Goal: Task Accomplishment & Management: Use online tool/utility

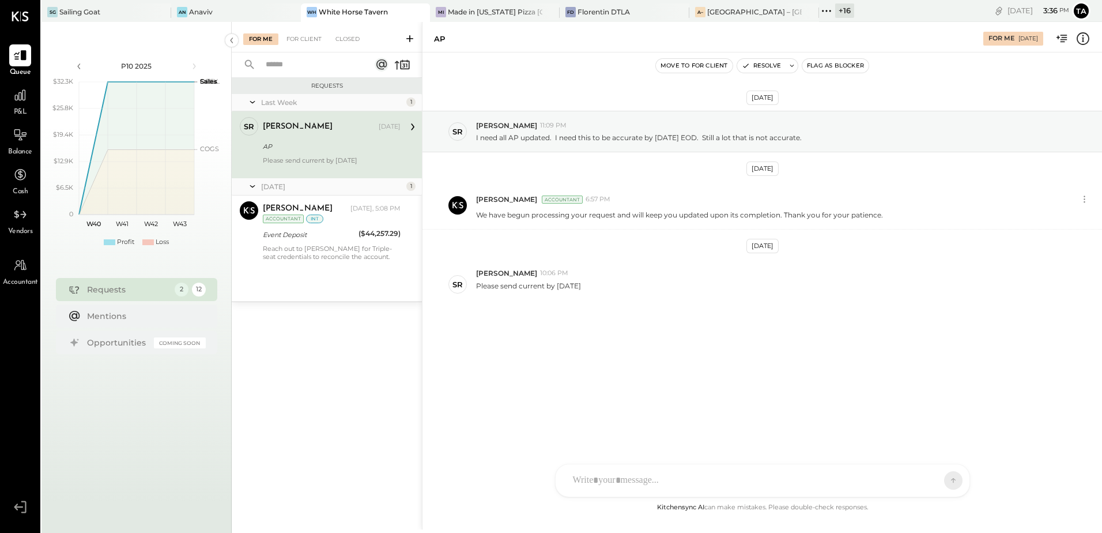
click at [629, 370] on div "[DATE] SR [PERSON_NAME] 11:09 PM I need all AP updated. I need this to be accur…" at bounding box center [763, 238] width 680 height 315
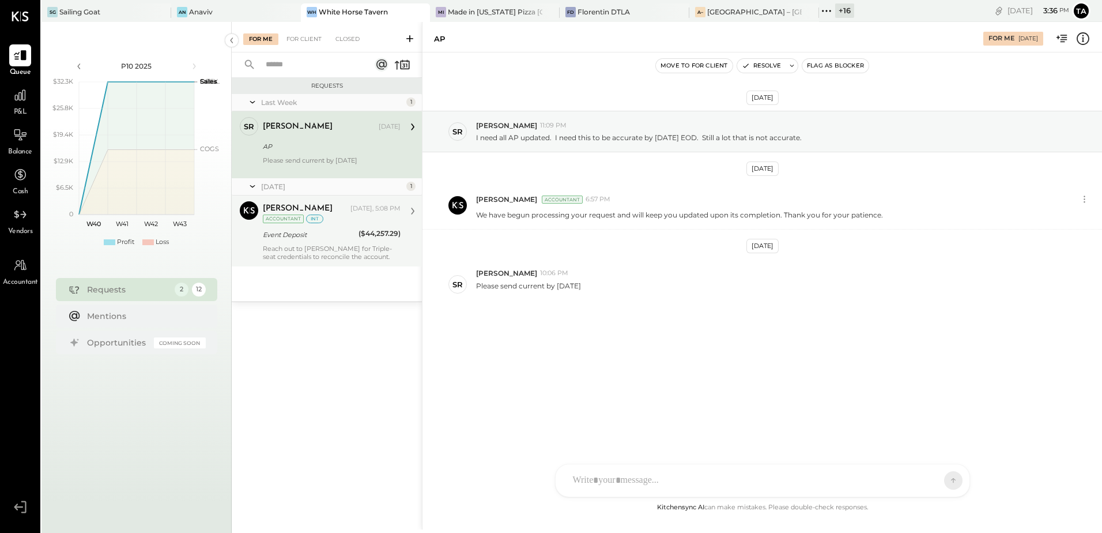
click at [284, 248] on div "Reach out to [PERSON_NAME] for Triple-seat credentials to reconcile the account." at bounding box center [332, 252] width 138 height 16
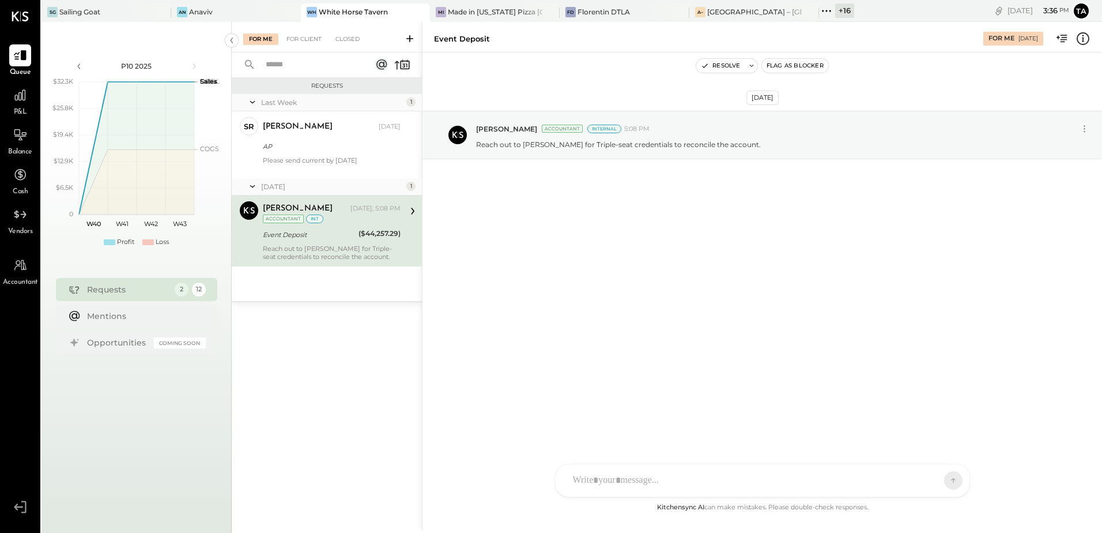
click at [614, 328] on div "[DATE] [PERSON_NAME] Accountant Internal 5:08 PM Reach out to [GEOGRAPHIC_DATA]…" at bounding box center [763, 276] width 680 height 448
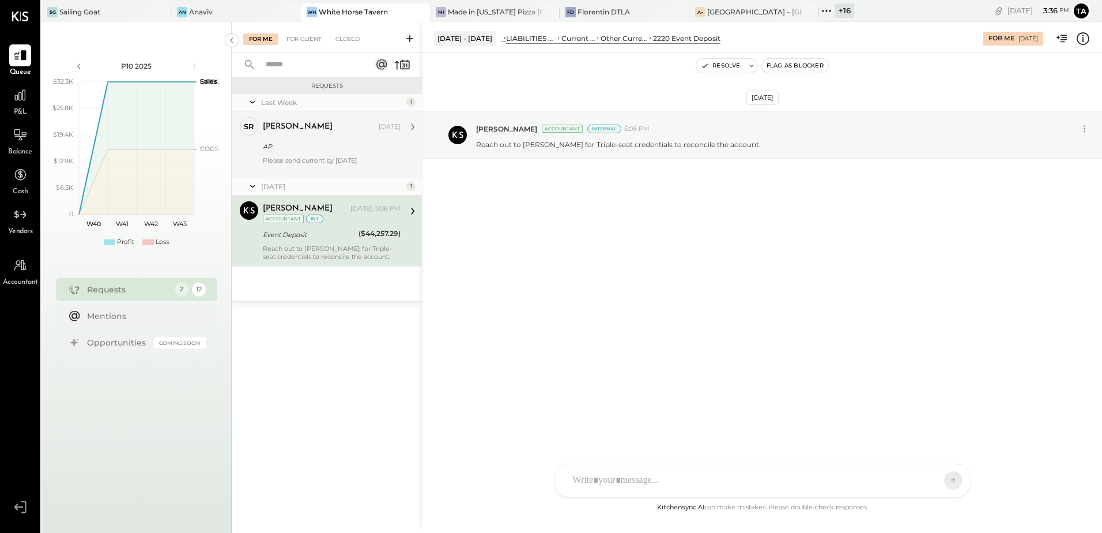
click at [311, 176] on div "SR [PERSON_NAME] Owner [PERSON_NAME] [DATE] AP Please send current by [DATE]" at bounding box center [327, 144] width 190 height 67
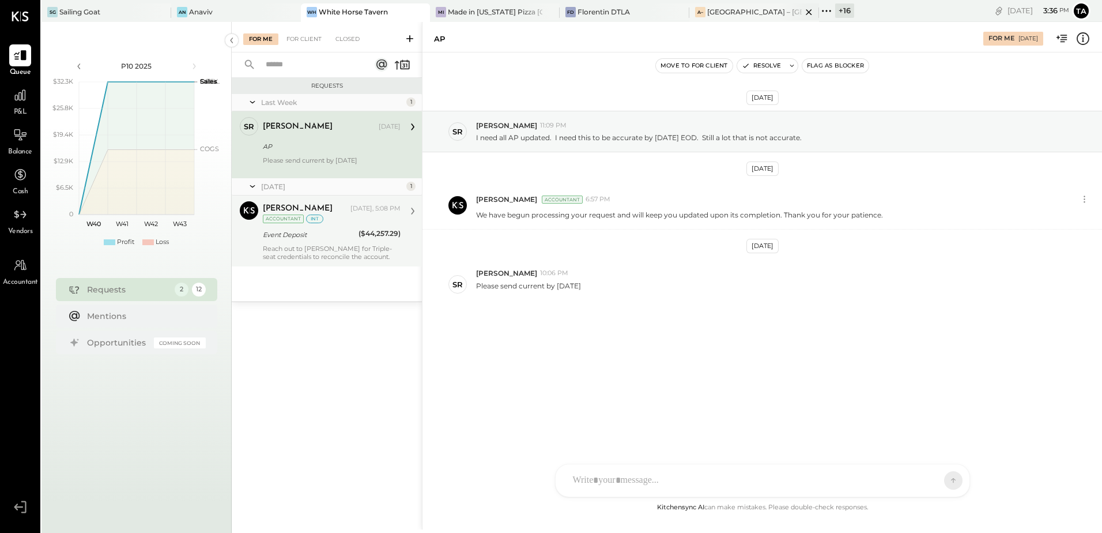
click at [735, 17] on div "[GEOGRAPHIC_DATA] – [GEOGRAPHIC_DATA]" at bounding box center [755, 12] width 95 height 10
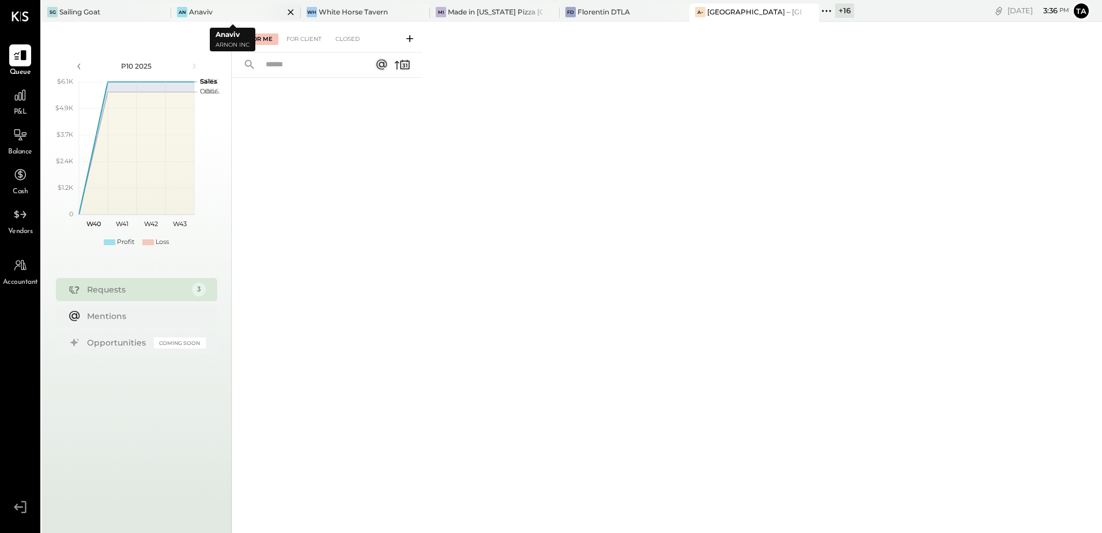
click at [216, 13] on div "An Anaviv" at bounding box center [227, 12] width 112 height 10
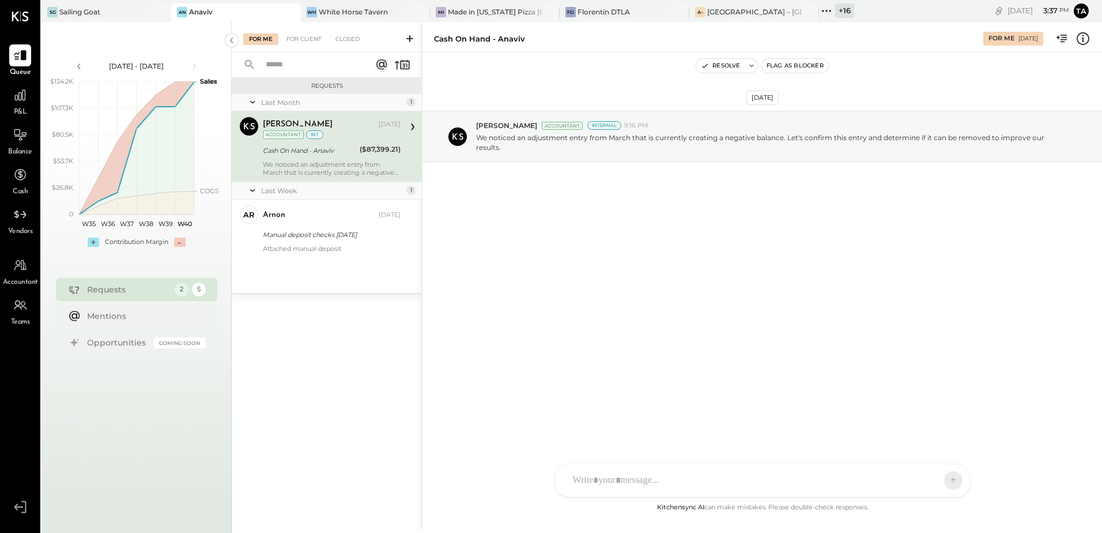
click at [338, 163] on div "We noticed an adjustment entry from March that is currently creating a negative…" at bounding box center [332, 168] width 138 height 16
click at [725, 70] on button "Resolve" at bounding box center [721, 66] width 48 height 14
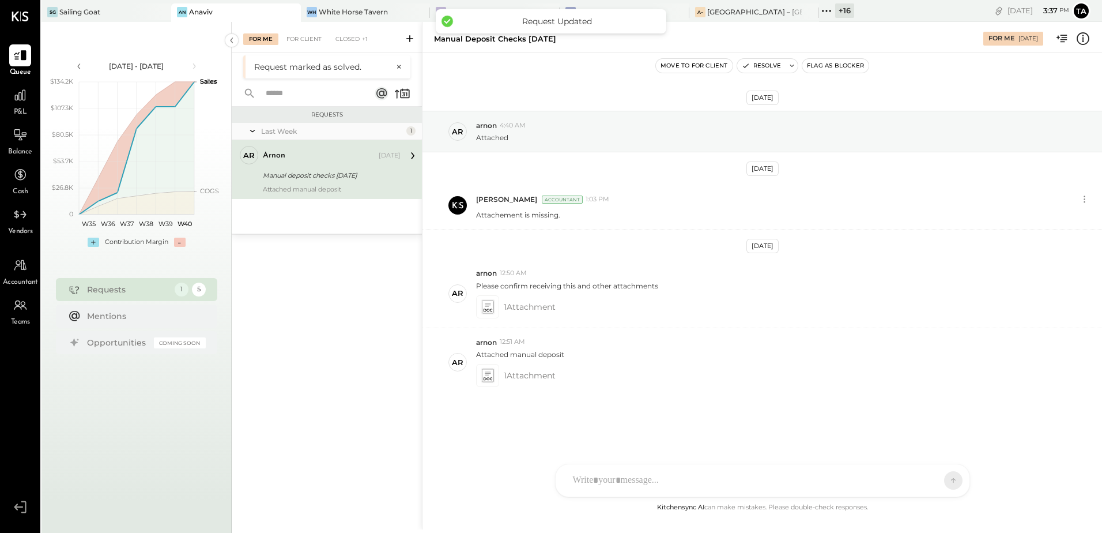
click at [295, 184] on div "arnon [DATE] Manual deposit checks [DATE] Attached manual deposit" at bounding box center [332, 169] width 138 height 47
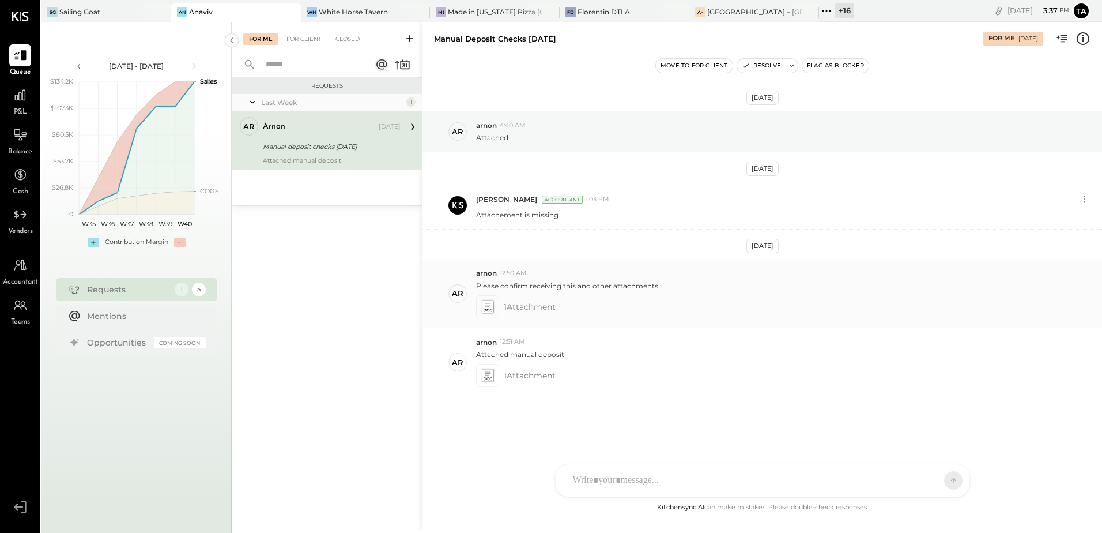
click at [488, 310] on icon at bounding box center [487, 306] width 12 height 13
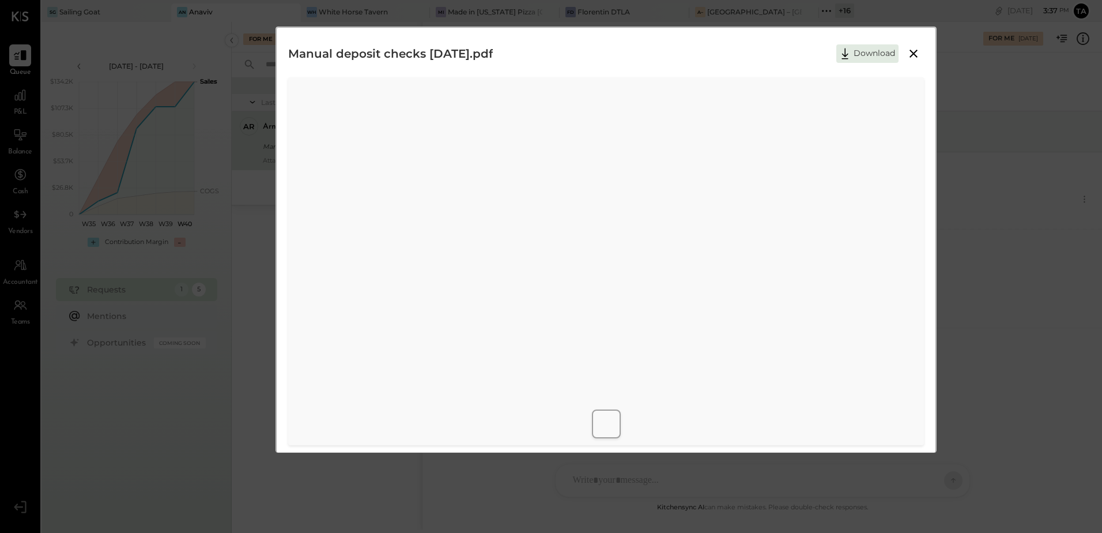
click at [909, 57] on icon at bounding box center [914, 54] width 14 height 14
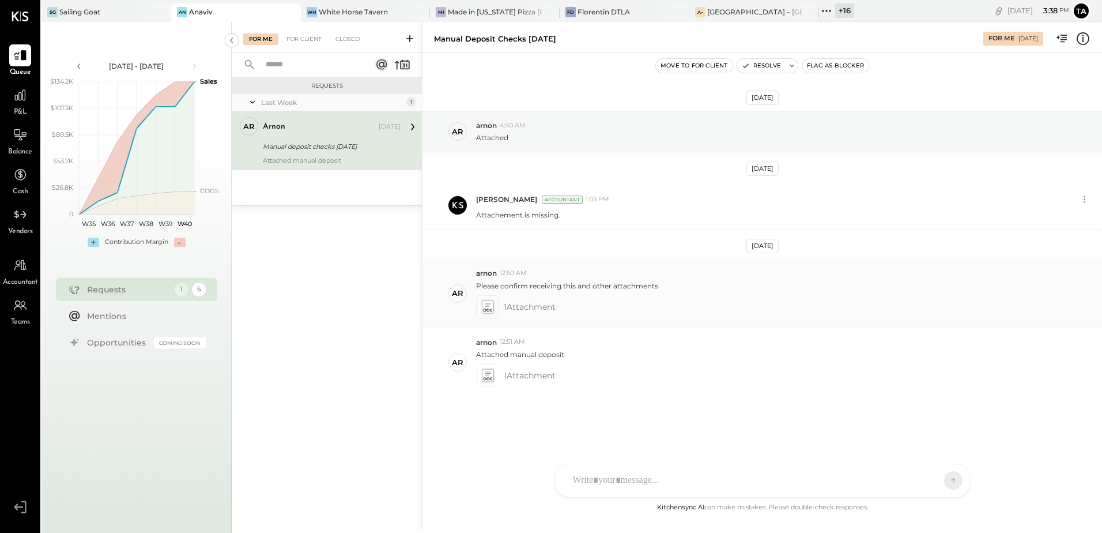
click at [487, 303] on icon at bounding box center [487, 306] width 12 height 13
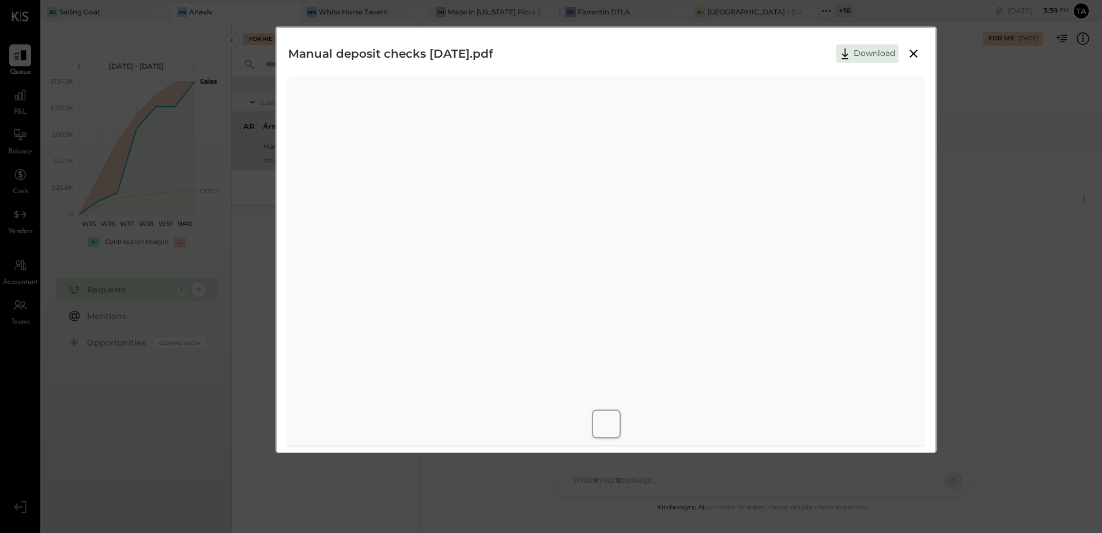
click at [915, 54] on icon at bounding box center [914, 54] width 14 height 14
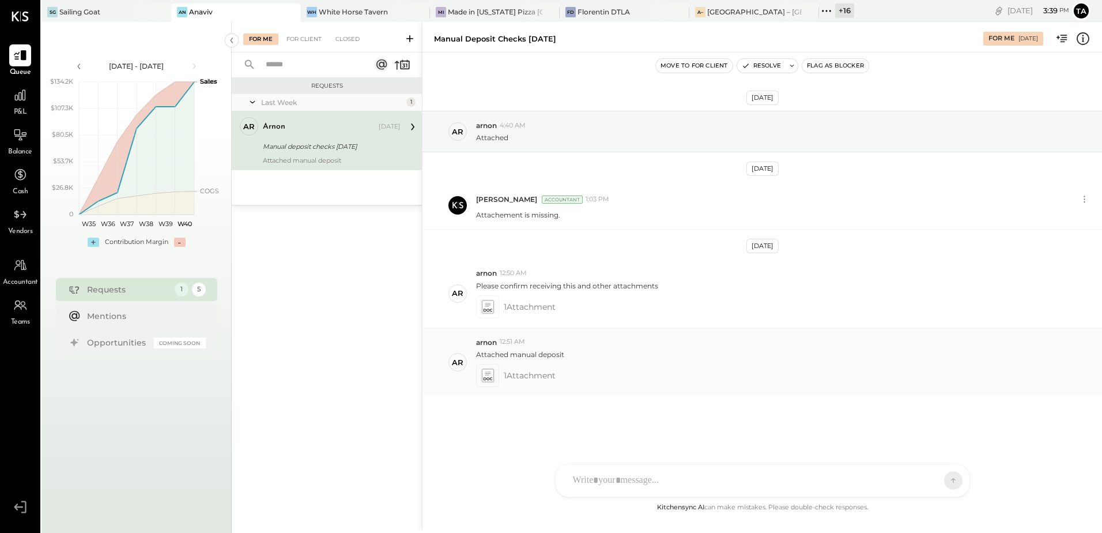
click at [490, 379] on icon at bounding box center [488, 378] width 9 height 3
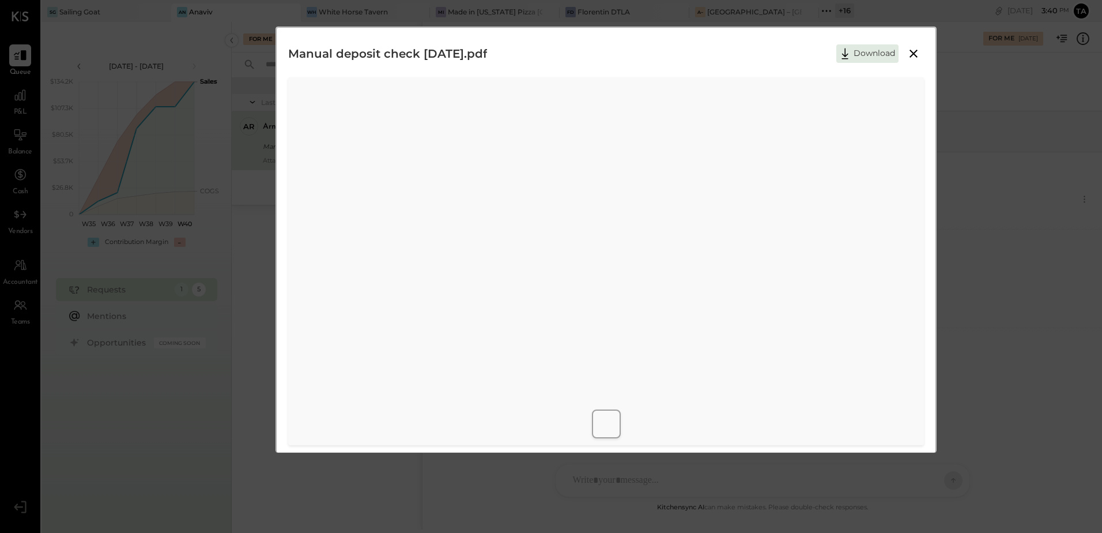
drag, startPoint x: 913, startPoint y: 49, endPoint x: 910, endPoint y: 77, distance: 28.5
click at [913, 49] on icon at bounding box center [914, 54] width 14 height 14
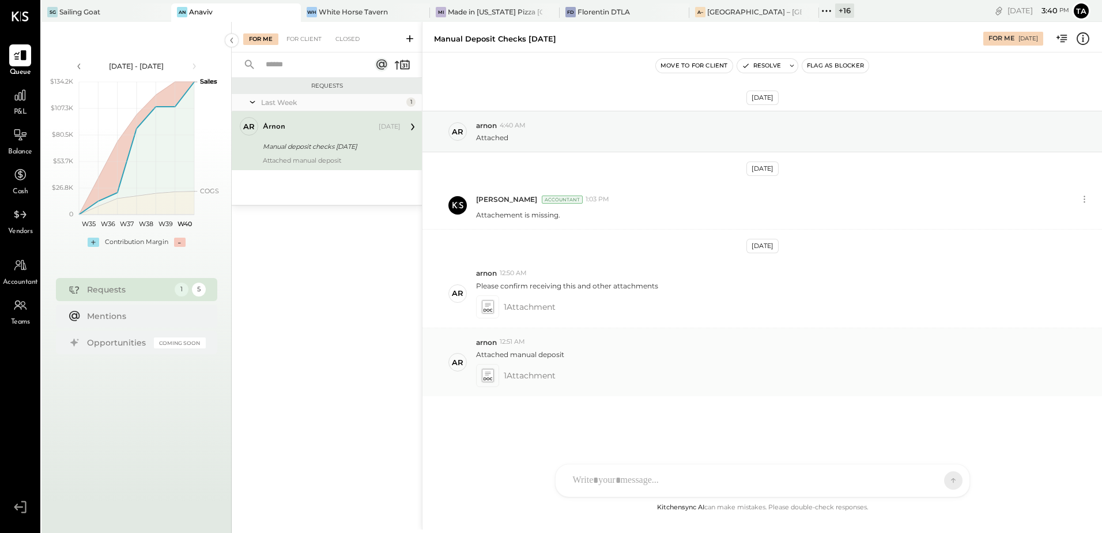
click at [486, 380] on icon at bounding box center [487, 374] width 12 height 13
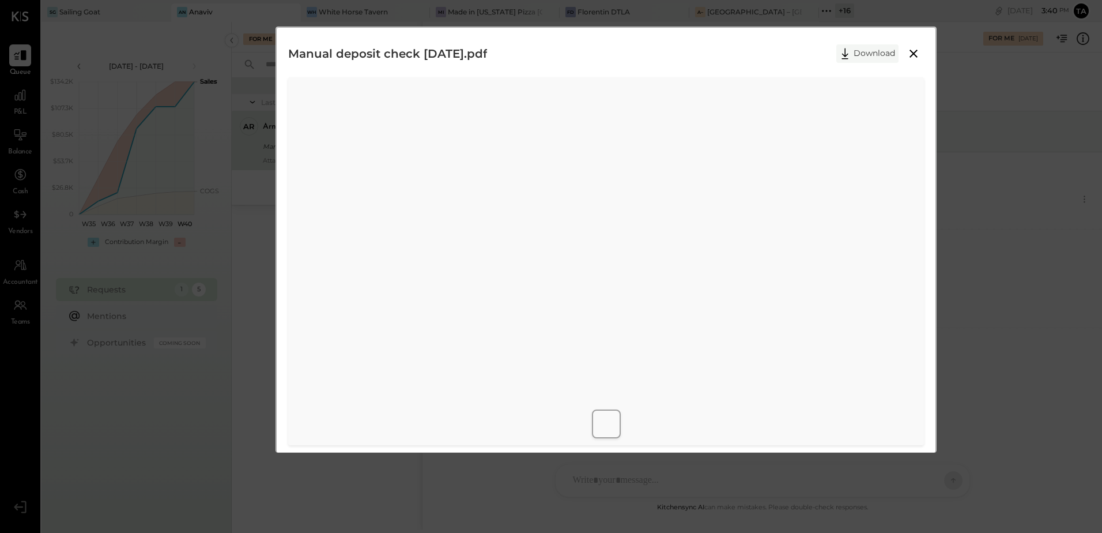
click at [859, 61] on button "Download" at bounding box center [868, 53] width 62 height 18
drag, startPoint x: 714, startPoint y: 51, endPoint x: 827, endPoint y: 62, distance: 114.1
click at [714, 51] on div "Manual deposit check [DATE].pdf Download" at bounding box center [606, 53] width 636 height 29
click at [910, 58] on icon at bounding box center [914, 54] width 14 height 14
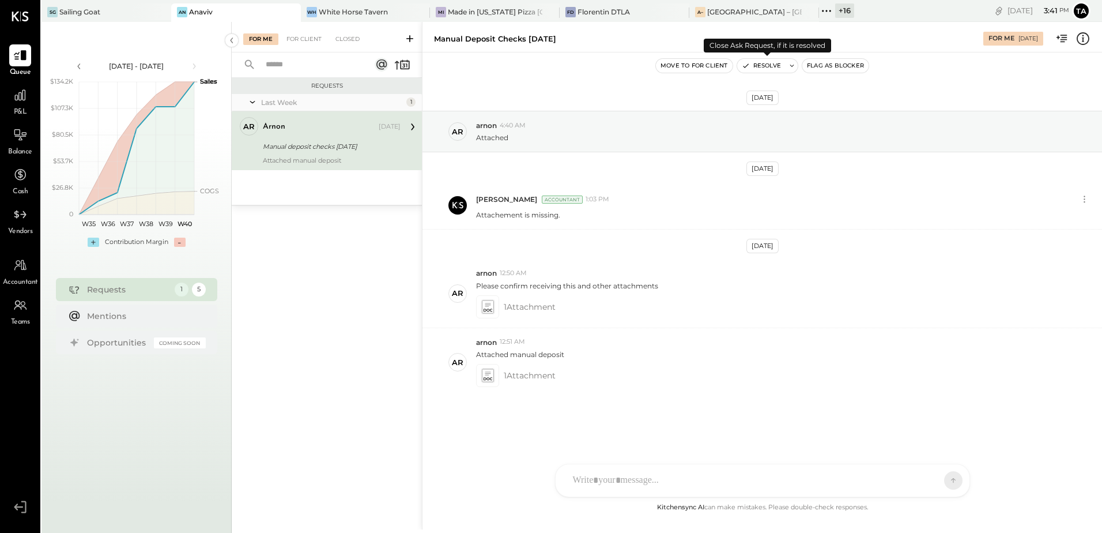
click at [767, 65] on button "Resolve" at bounding box center [761, 66] width 48 height 14
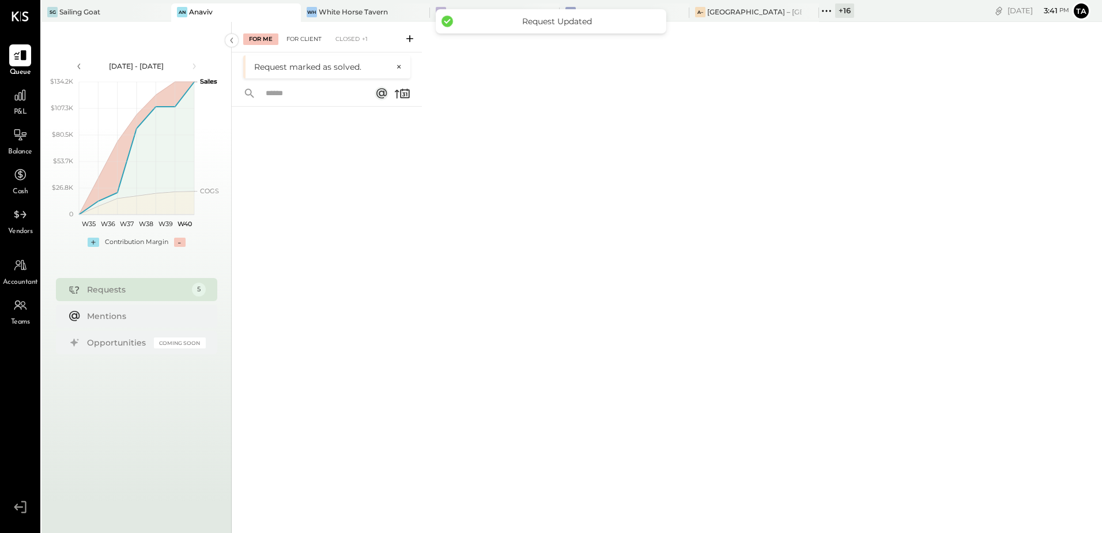
click at [310, 42] on div "For Client" at bounding box center [304, 39] width 47 height 12
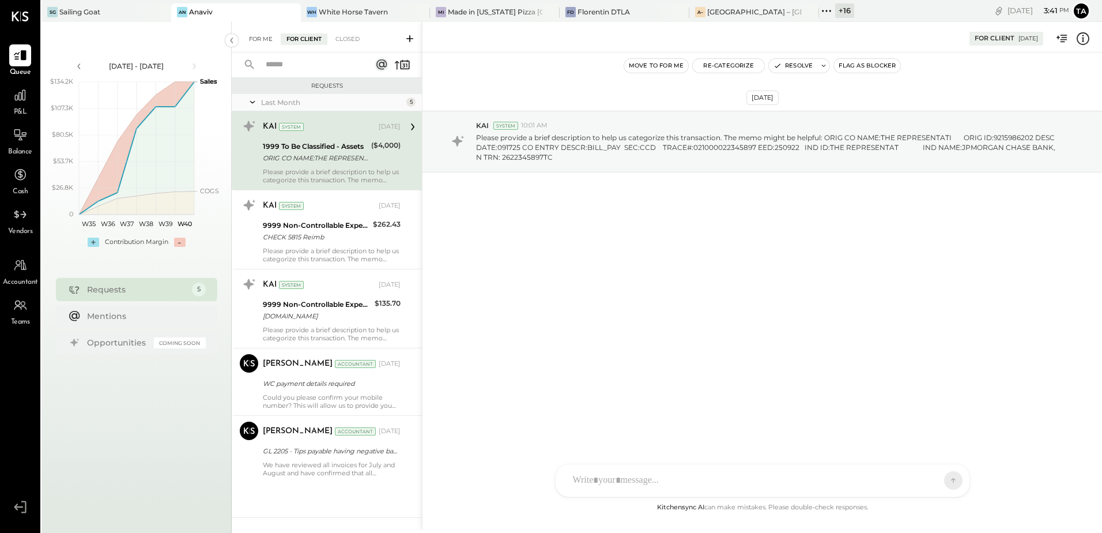
click at [258, 42] on div "For Me" at bounding box center [260, 39] width 35 height 12
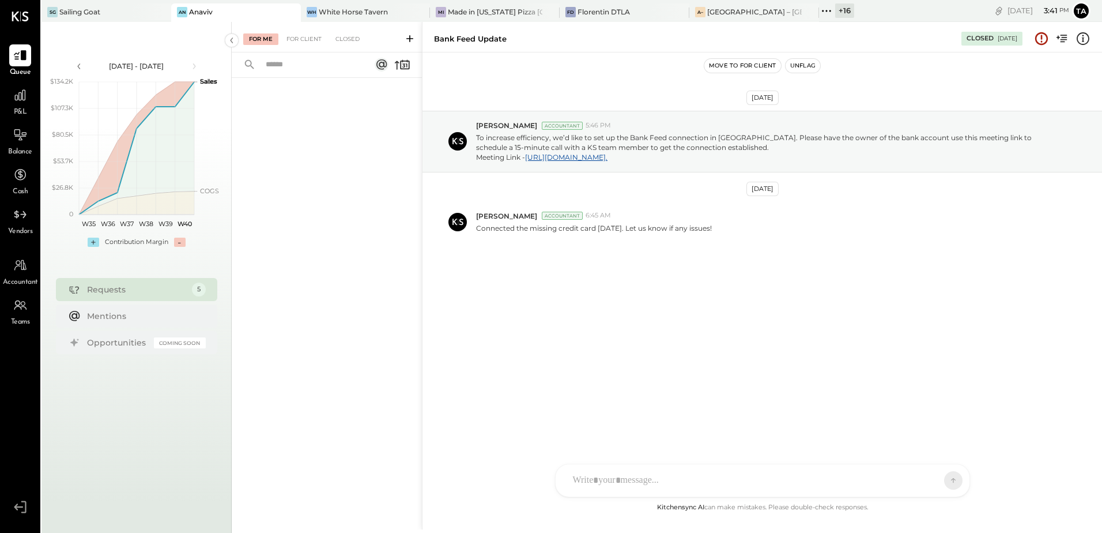
click at [82, 24] on div "[DATE] - [DATE] polygon, polyline { transition: fill-opacity 0.1s, stroke-opaci…" at bounding box center [137, 288] width 190 height 533
click at [82, 18] on div "SG Sailing Goat" at bounding box center [107, 12] width 130 height 18
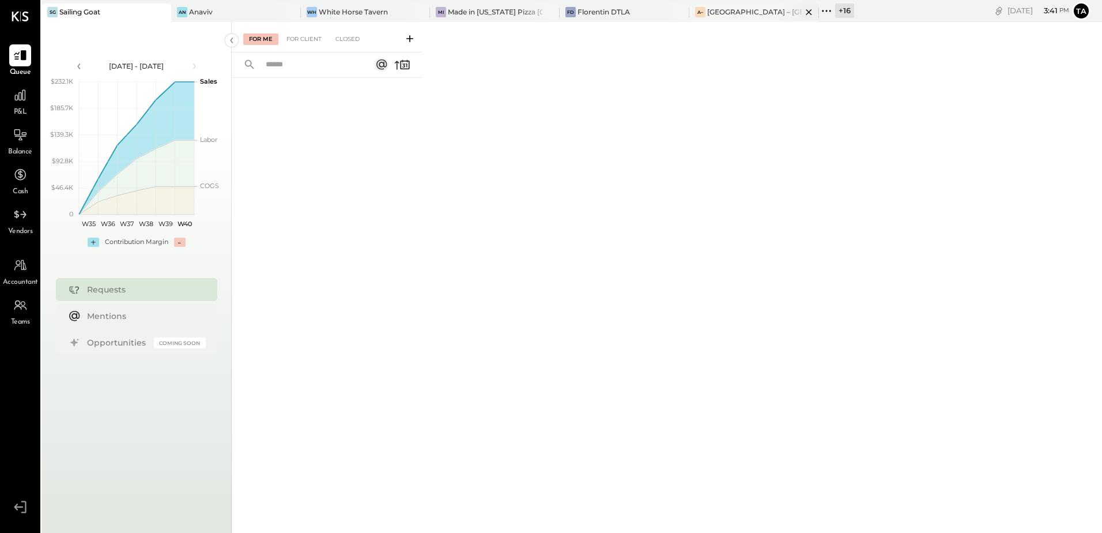
click at [719, 10] on div "[GEOGRAPHIC_DATA] – [GEOGRAPHIC_DATA]" at bounding box center [755, 12] width 95 height 10
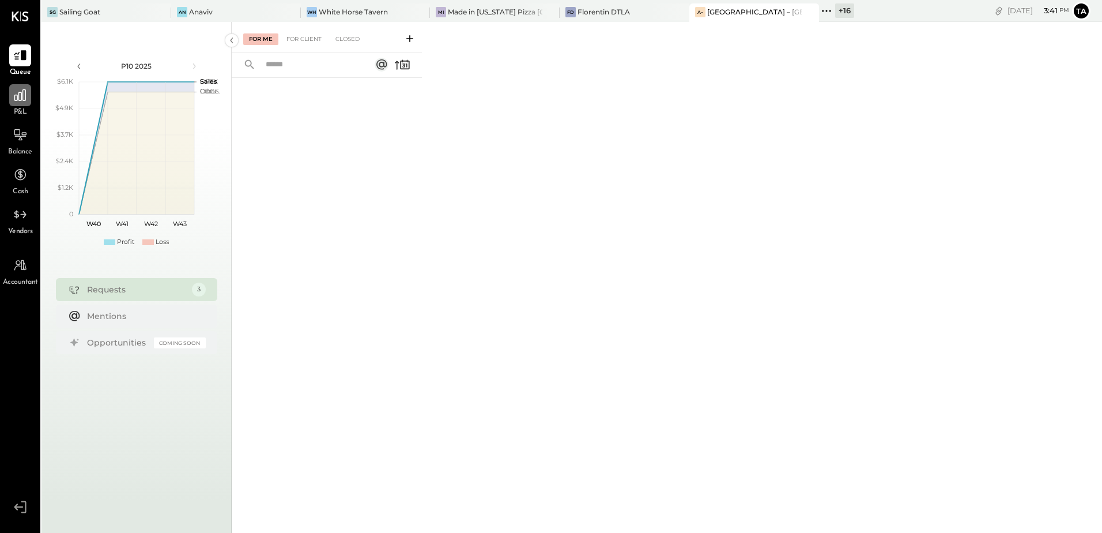
click at [21, 99] on icon at bounding box center [20, 95] width 12 height 12
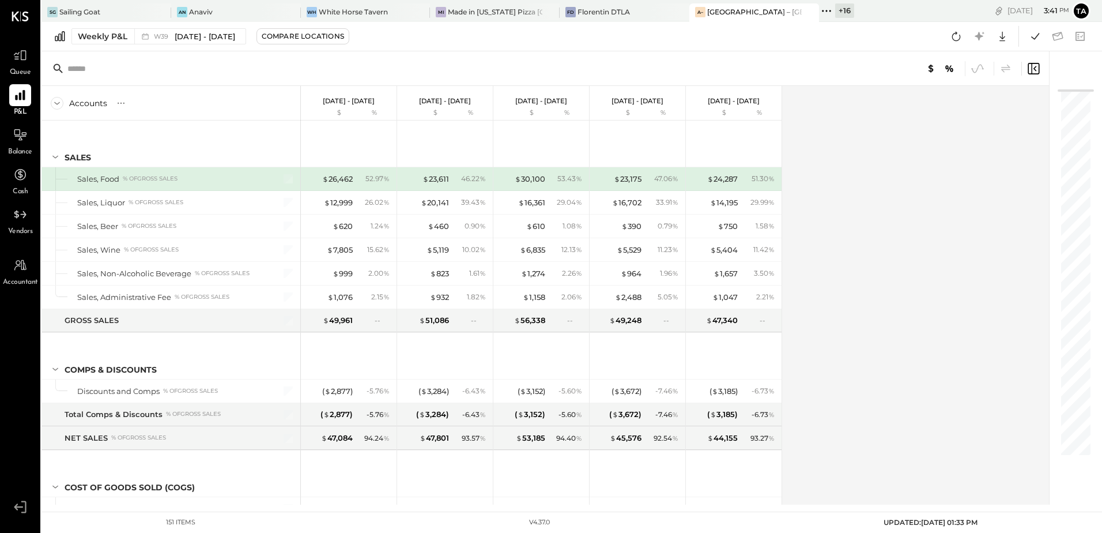
drag, startPoint x: 953, startPoint y: 37, endPoint x: 742, endPoint y: 401, distance: 420.4
click at [953, 37] on icon at bounding box center [957, 36] width 9 height 9
click at [939, 281] on div "Accounts S % GL [DATE] - [DATE] $ % [DATE] - [DATE] $ % [DATE] - [DATE] $ % [DA…" at bounding box center [547, 295] width 1010 height 419
click at [947, 40] on button at bounding box center [956, 36] width 21 height 21
drag, startPoint x: 836, startPoint y: 325, endPoint x: 724, endPoint y: 280, distance: 120.6
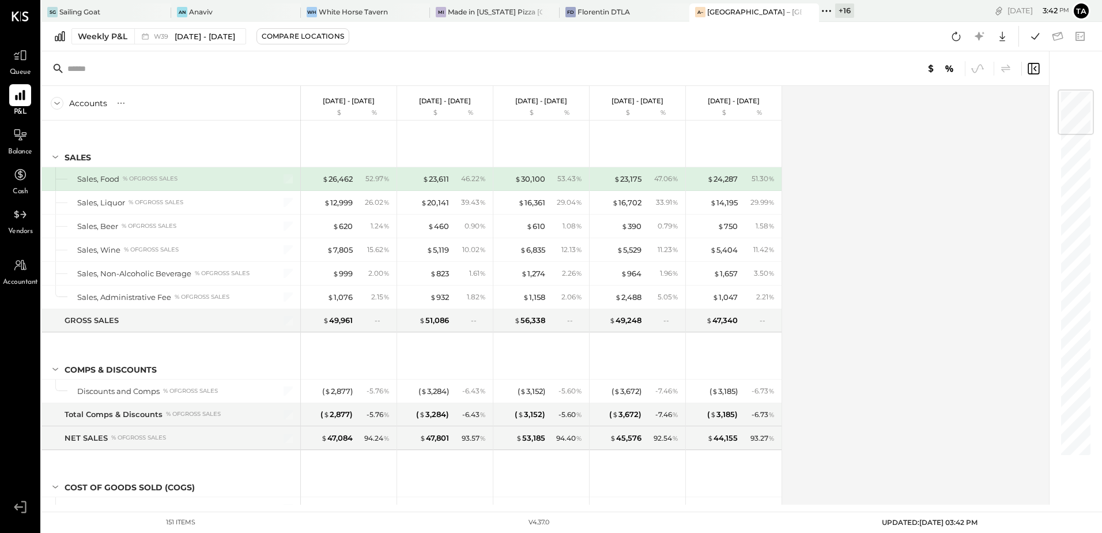
click at [836, 325] on div "Accounts S % GL [DATE] - [DATE] $ % [DATE] - [DATE] $ % [DATE] - [DATE] $ % [DA…" at bounding box center [547, 295] width 1010 height 419
click at [165, 42] on div "W39 [DATE] - [DATE]" at bounding box center [194, 36] width 81 height 11
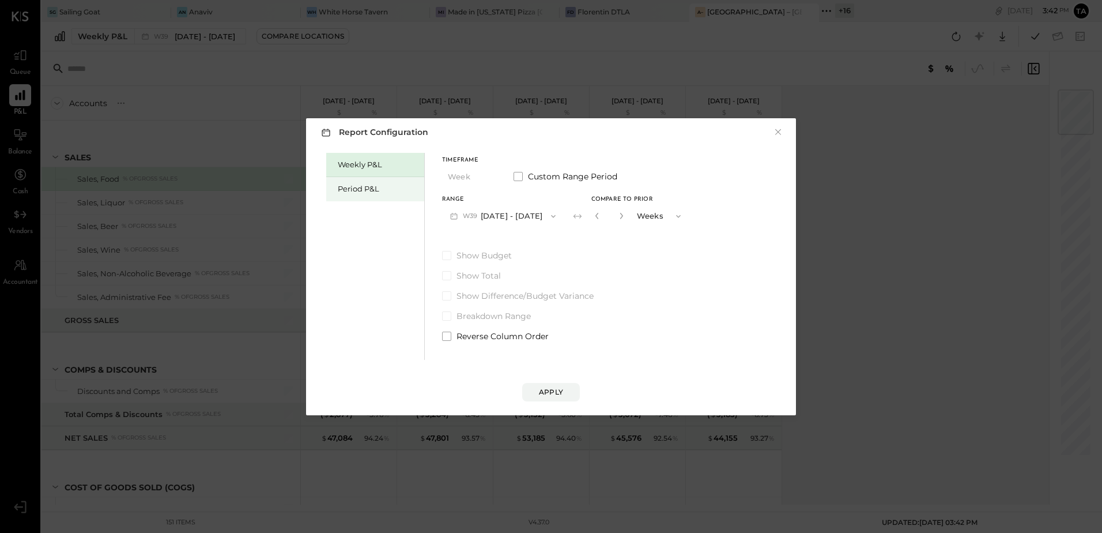
click at [355, 194] on div "Period P&L" at bounding box center [375, 189] width 98 height 24
click at [496, 216] on button "P10 [DATE] - [DATE]" at bounding box center [501, 215] width 118 height 21
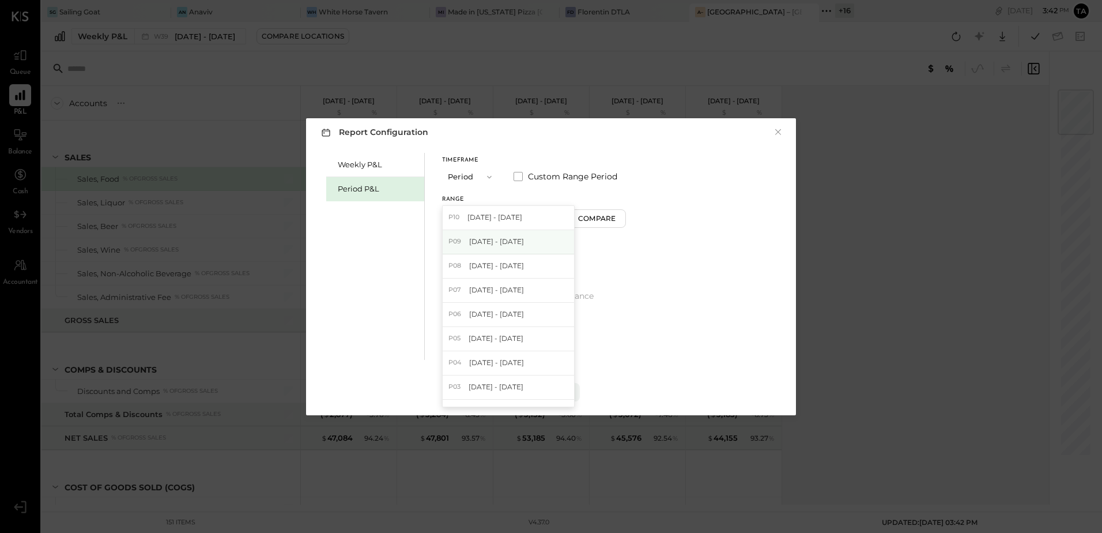
click at [494, 244] on span "[DATE] - [DATE]" at bounding box center [496, 241] width 55 height 10
click at [618, 220] on div "Compare" at bounding box center [598, 218] width 37 height 10
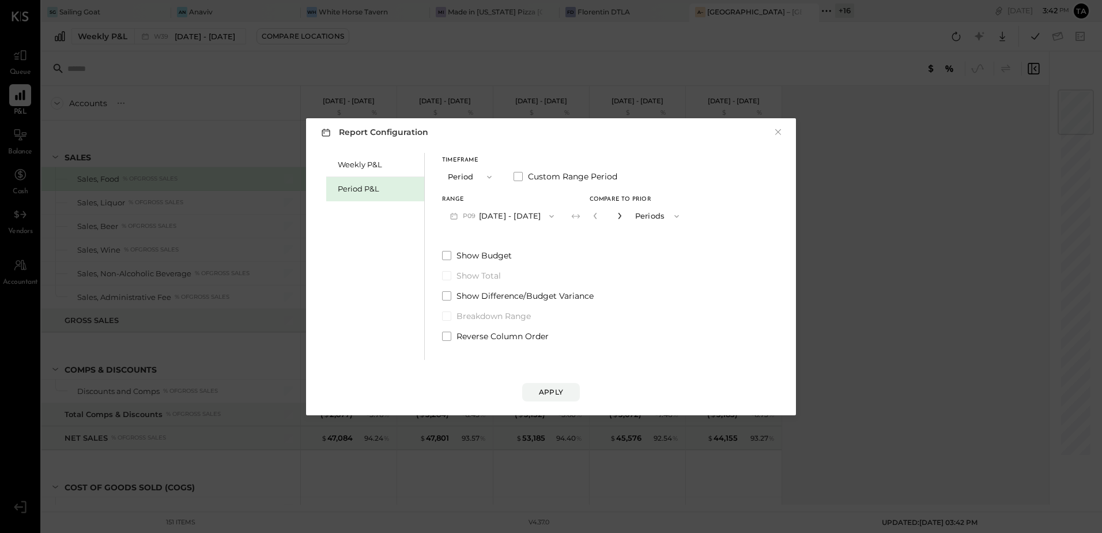
click at [623, 218] on icon "button" at bounding box center [619, 215] width 7 height 7
type input "*"
click at [544, 393] on div "Apply" at bounding box center [551, 392] width 24 height 10
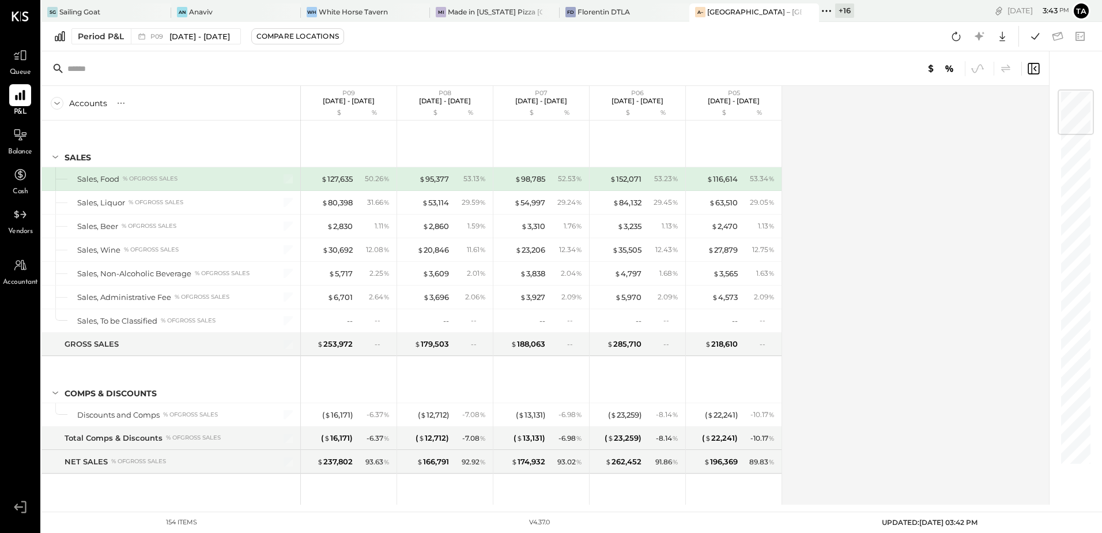
click at [893, 326] on div "Accounts S % GL P09 [DATE] - [DATE] $ % P08 [DATE] - [DATE] $ % P07 [DATE] - [D…" at bounding box center [547, 295] width 1010 height 419
drag, startPoint x: 15, startPoint y: 136, endPoint x: 1097, endPoint y: 326, distance: 1098.9
click at [15, 136] on icon at bounding box center [21, 136] width 12 height 1
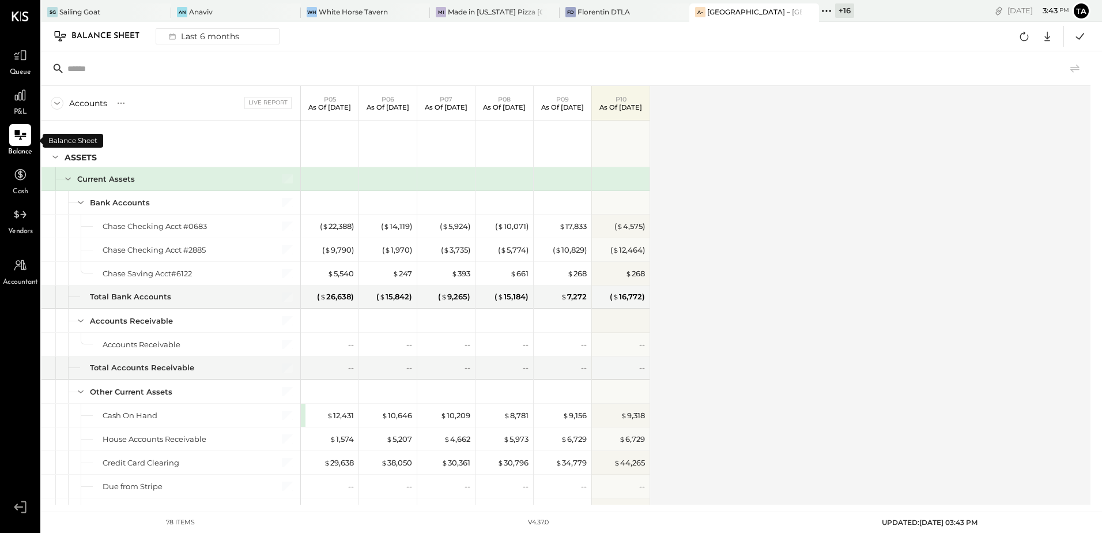
click at [796, 374] on div "Accounts S GL Live Report P05 As of [DATE] P06 As of [DATE] P07 As of [DATE] P0…" at bounding box center [567, 295] width 1051 height 419
click at [122, 105] on icon at bounding box center [121, 103] width 12 height 12
click at [132, 103] on div "GL" at bounding box center [132, 103] width 12 height 10
click at [813, 281] on div "Accounts S GL Live Report P05 As of [DATE] P06 As of [DATE] P07 As of [DATE] P0…" at bounding box center [567, 295] width 1051 height 419
click at [796, 344] on div "Accounts S GL Live Report P05 As of [DATE] P06 As of [DATE] P07 As of [DATE] P0…" at bounding box center [567, 295] width 1051 height 419
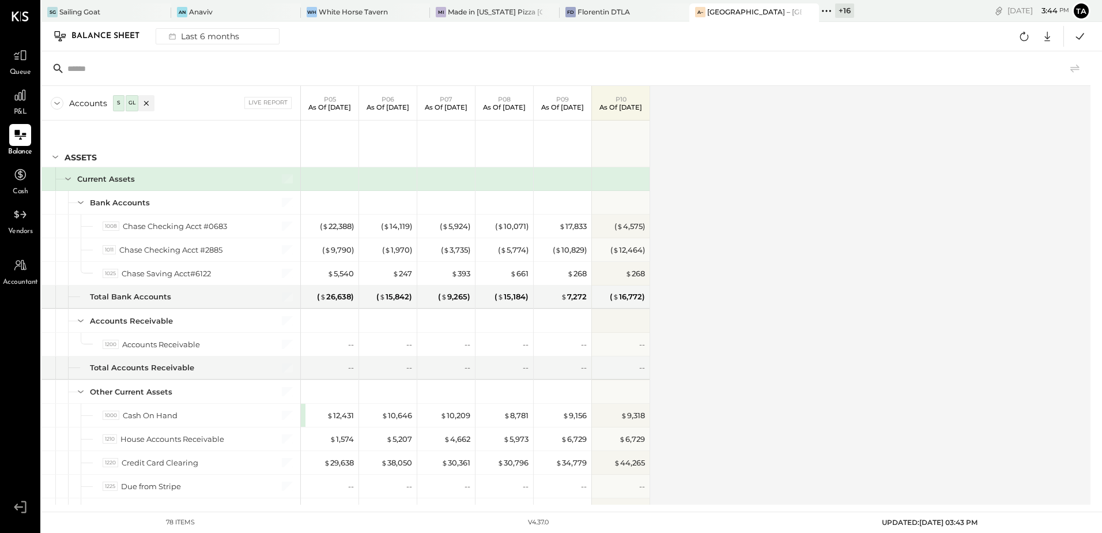
drag, startPoint x: 1051, startPoint y: 37, endPoint x: 1001, endPoint y: 115, distance: 92.3
click at [1051, 37] on icon at bounding box center [1047, 36] width 15 height 15
drag, startPoint x: 998, startPoint y: 111, endPoint x: 998, endPoint y: 147, distance: 35.8
click at [998, 111] on div "Excel" at bounding box center [1012, 104] width 92 height 24
